Goal: Task Accomplishment & Management: Manage account settings

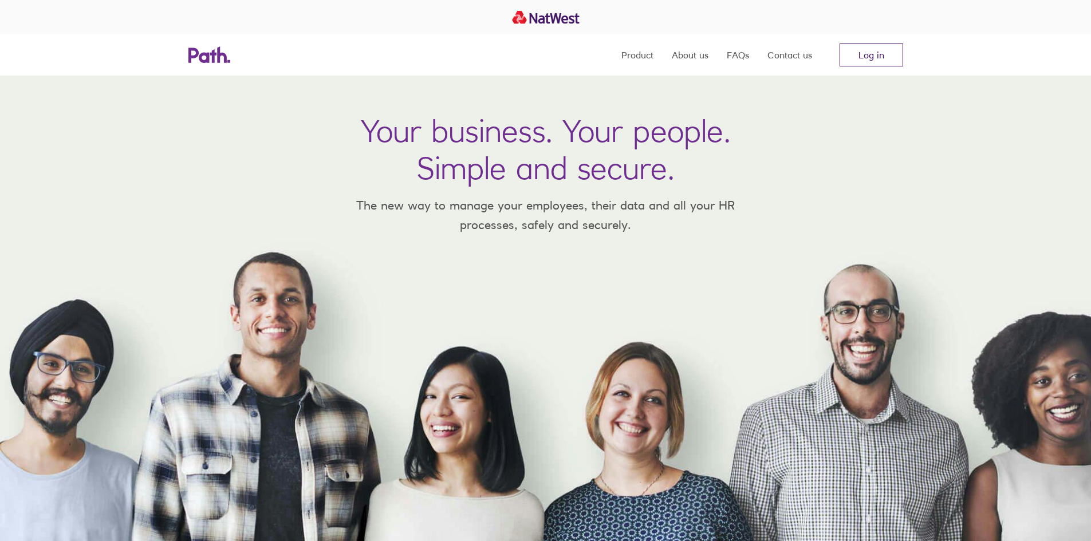
click at [871, 53] on link "Log in" at bounding box center [871, 55] width 64 height 23
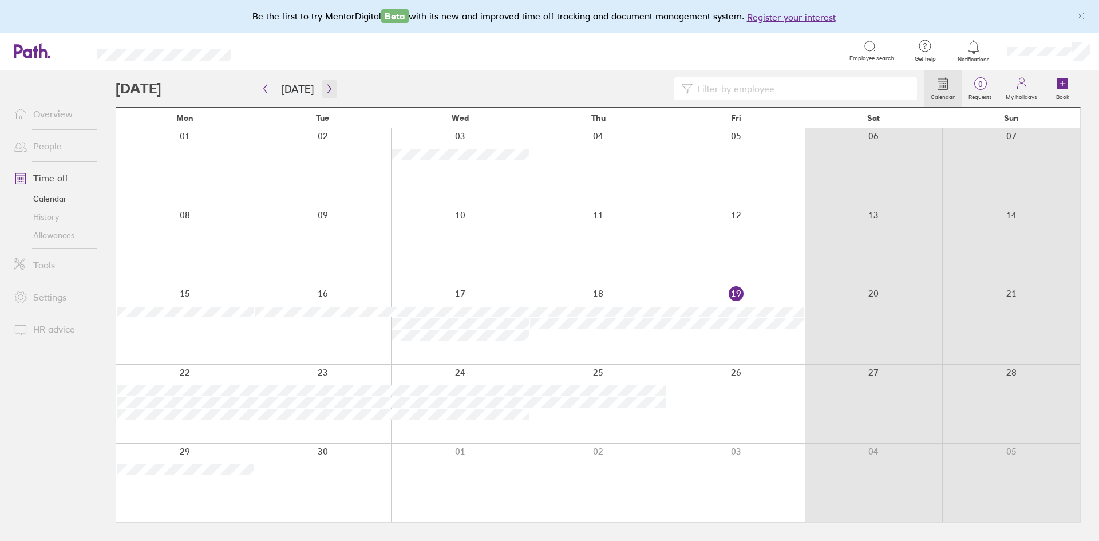
click at [326, 88] on icon "button" at bounding box center [329, 88] width 9 height 9
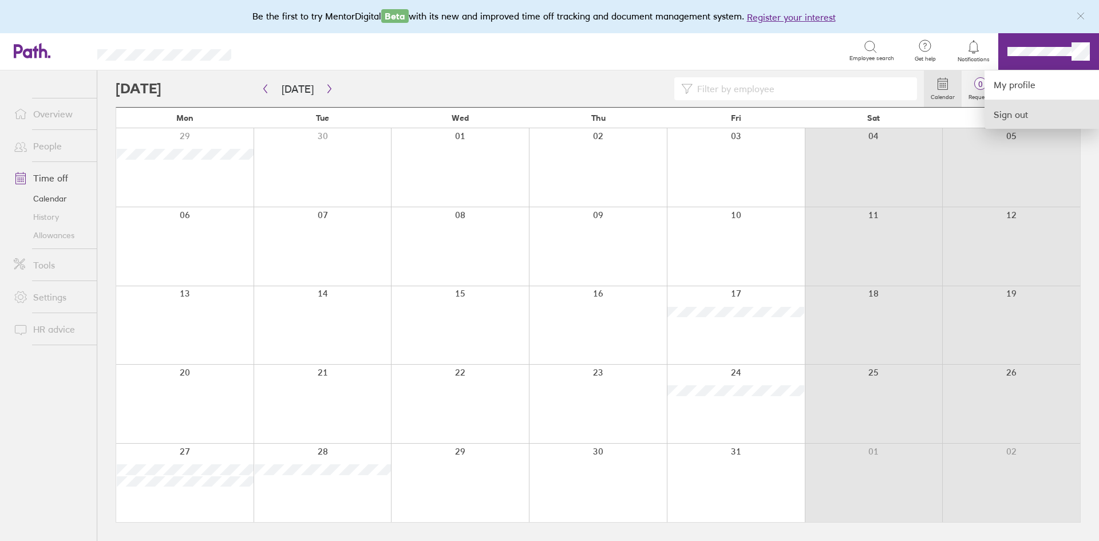
click at [1010, 117] on link "Sign out" at bounding box center [1042, 114] width 115 height 29
